Goal: Transaction & Acquisition: Purchase product/service

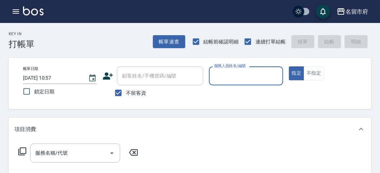
click at [253, 81] on input "服務人員姓名/編號" at bounding box center [245, 76] width 67 height 13
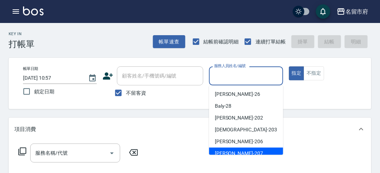
click at [261, 150] on div "[PERSON_NAME] -207" at bounding box center [246, 154] width 74 height 12
type input "[PERSON_NAME]-207"
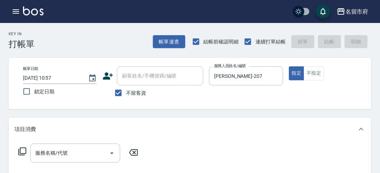
click at [21, 153] on icon at bounding box center [22, 152] width 9 height 9
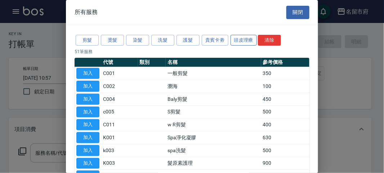
click at [236, 42] on button "頭皮理療" at bounding box center [243, 40] width 27 height 11
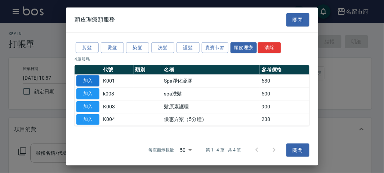
click at [96, 78] on button "加入" at bounding box center [87, 81] width 23 height 11
type input "Spa淨化凝膠(K001)"
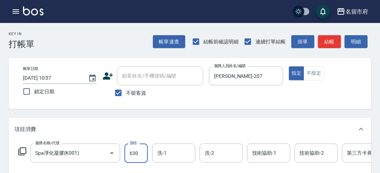
click at [135, 150] on input "630" at bounding box center [136, 153] width 23 height 19
type input "650"
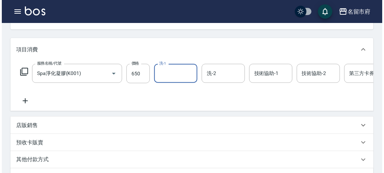
scroll to position [217, 0]
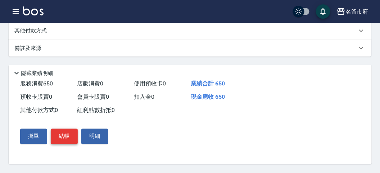
click at [71, 135] on button "結帳" at bounding box center [64, 136] width 27 height 15
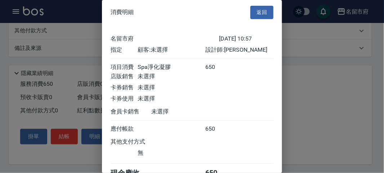
scroll to position [40, 0]
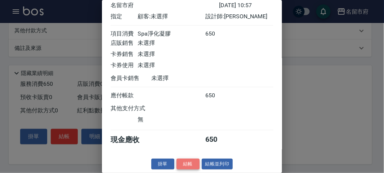
click at [190, 163] on button "結帳" at bounding box center [187, 164] width 23 height 11
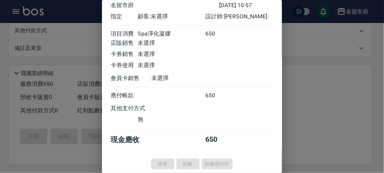
click at [13, 10] on div at bounding box center [192, 86] width 384 height 173
type input "[DATE] 12:11"
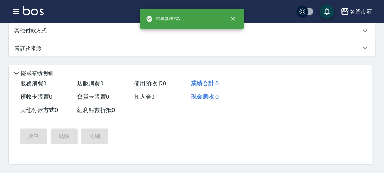
scroll to position [0, 0]
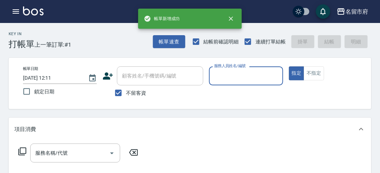
click at [15, 15] on icon "button" at bounding box center [16, 11] width 9 height 9
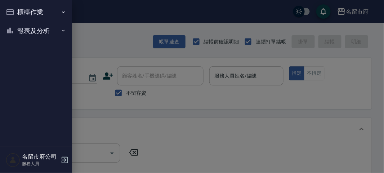
click at [18, 30] on button "報表及分析" at bounding box center [36, 31] width 66 height 19
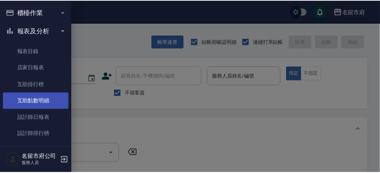
scroll to position [23, 0]
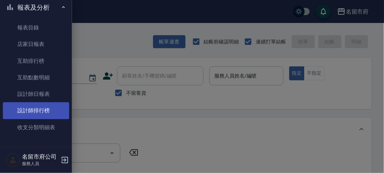
click at [40, 112] on link "設計師排行榜" at bounding box center [36, 111] width 66 height 17
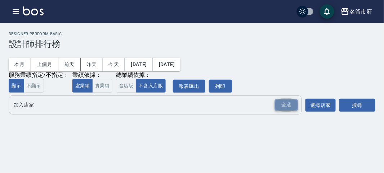
click at [284, 104] on div "全選" at bounding box center [286, 105] width 23 height 11
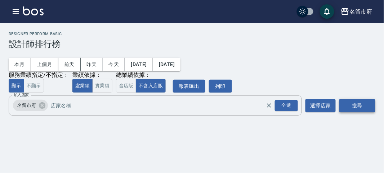
click at [353, 105] on button "搜尋" at bounding box center [357, 105] width 36 height 13
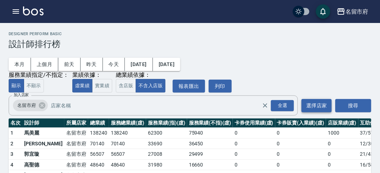
scroll to position [40, 0]
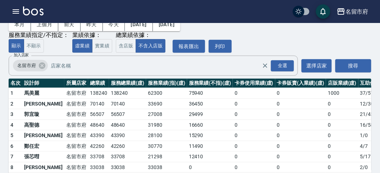
click at [43, 8] on img at bounding box center [33, 10] width 21 height 9
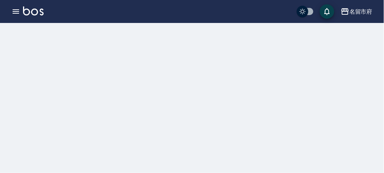
click at [41, 9] on img at bounding box center [33, 10] width 21 height 9
